Goal: Transaction & Acquisition: Purchase product/service

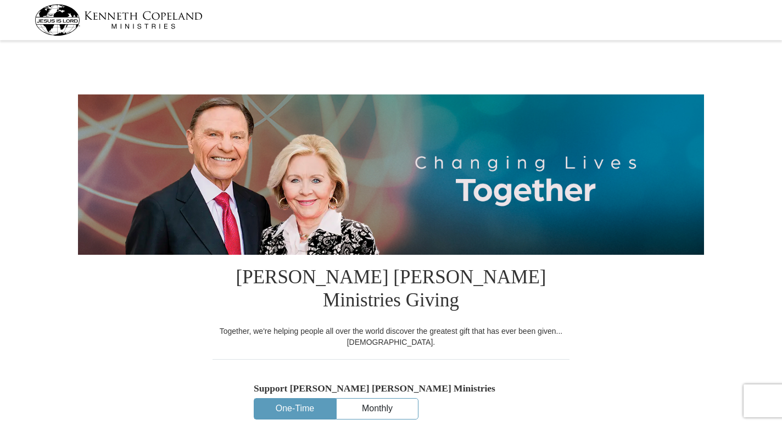
select select "MO"
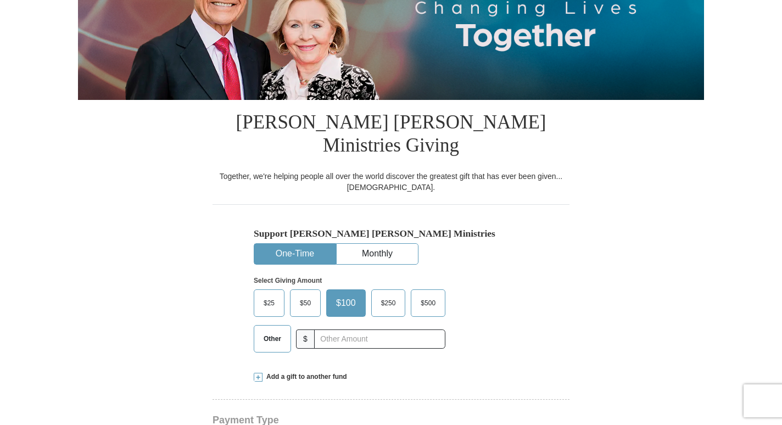
scroll to position [220, 0]
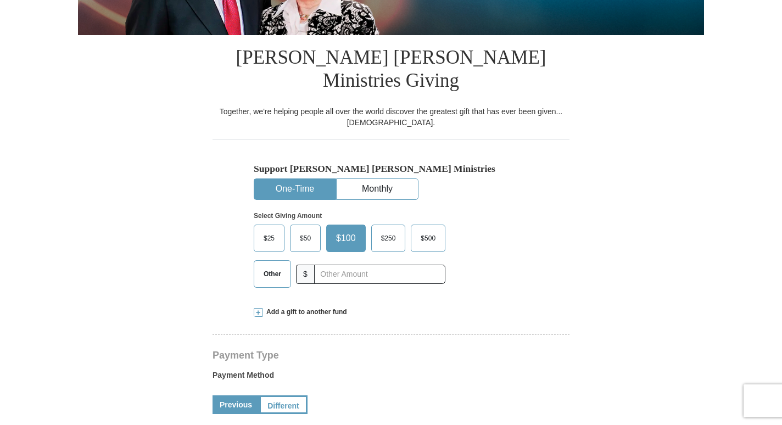
click at [268, 266] on span "Other" at bounding box center [272, 274] width 29 height 16
click at [0, 0] on input "Other" at bounding box center [0, 0] width 0 height 0
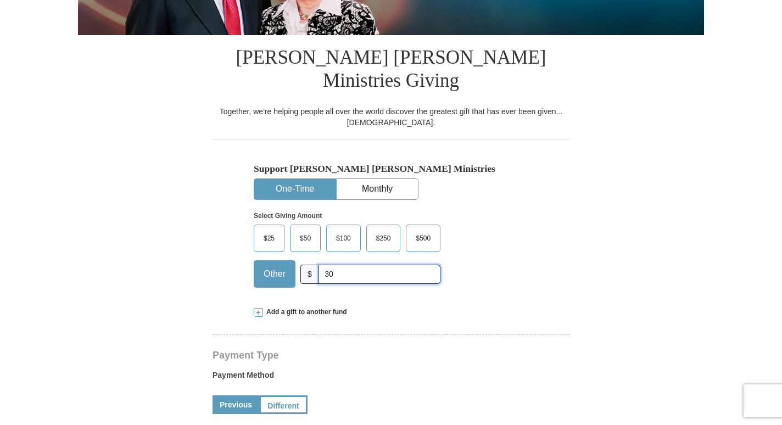
type input "30"
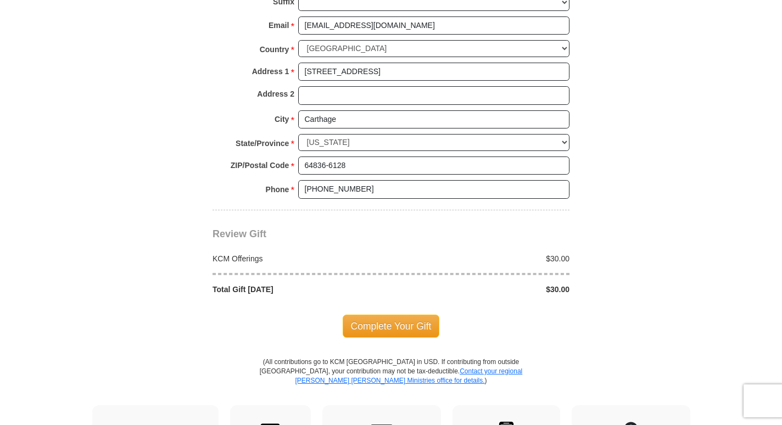
scroll to position [879, 0]
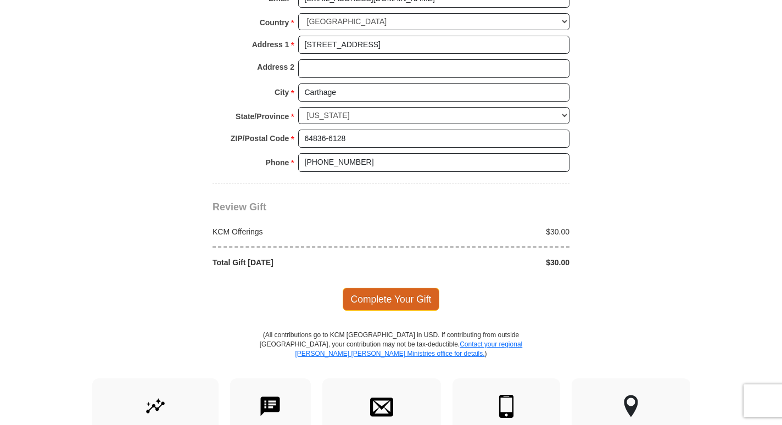
click at [397, 288] on span "Complete Your Gift" at bounding box center [391, 299] width 97 height 23
